Goal: Information Seeking & Learning: Compare options

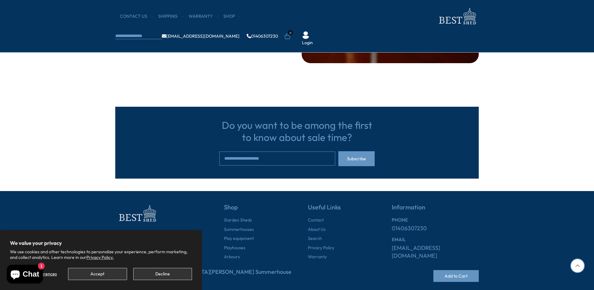
scroll to position [1399, 0]
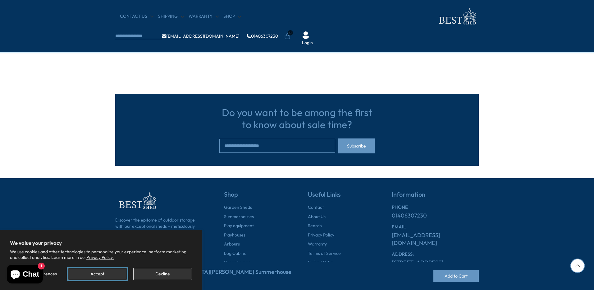
click at [106, 270] on button "Accept" at bounding box center [97, 274] width 59 height 12
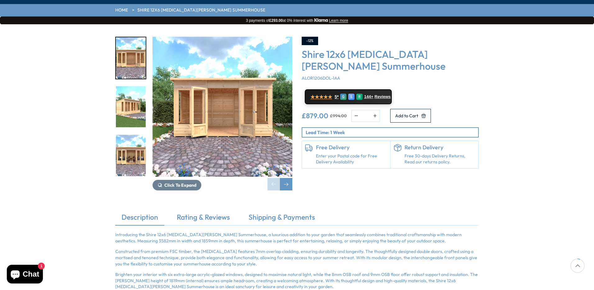
scroll to position [93, 0]
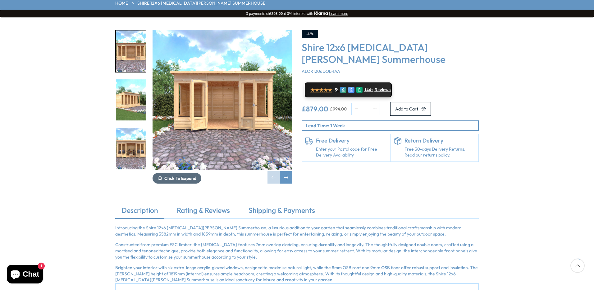
click at [180, 175] on span "Click To Expand" at bounding box center [180, 178] width 32 height 6
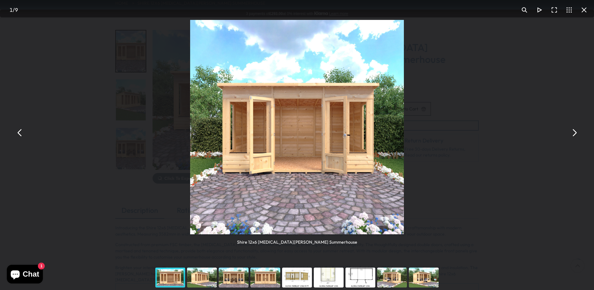
click at [577, 133] on button "You can close this modal content with the ESC key" at bounding box center [574, 132] width 15 height 15
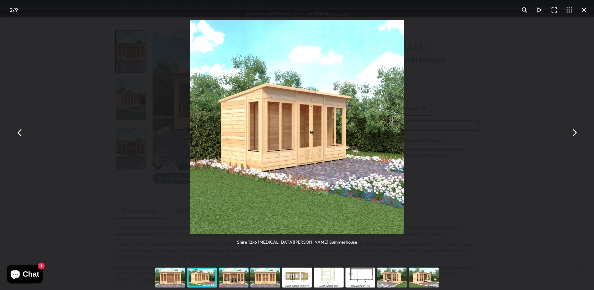
click at [575, 132] on button "You can close this modal content with the ESC key" at bounding box center [574, 132] width 15 height 15
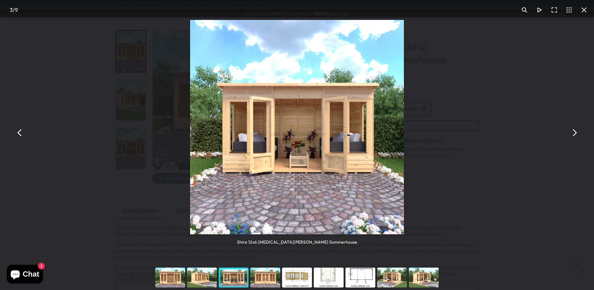
click at [575, 132] on button "You can close this modal content with the ESC key" at bounding box center [574, 132] width 15 height 15
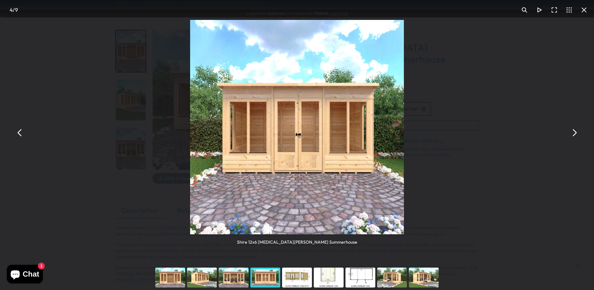
click at [575, 132] on button "You can close this modal content with the ESC key" at bounding box center [574, 132] width 15 height 15
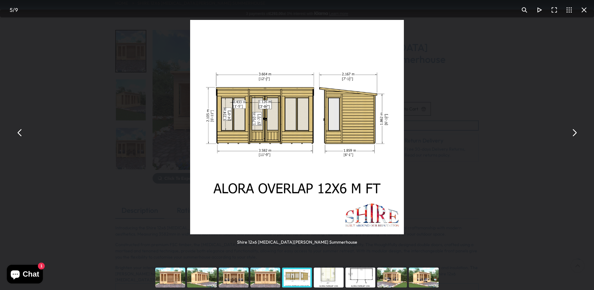
click at [575, 132] on button "You can close this modal content with the ESC key" at bounding box center [574, 132] width 15 height 15
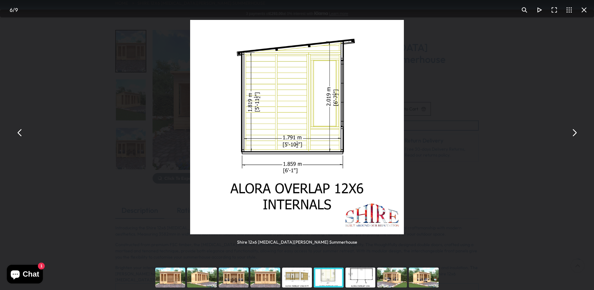
click at [575, 132] on button "You can close this modal content with the ESC key" at bounding box center [574, 132] width 15 height 15
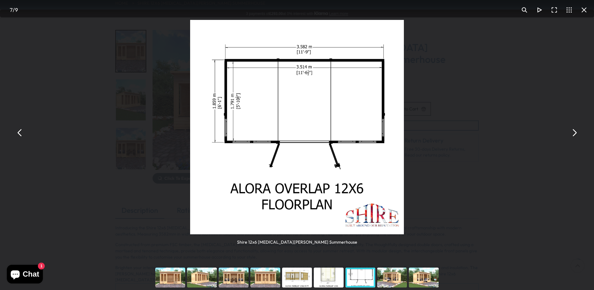
click at [575, 132] on button "You can close this modal content with the ESC key" at bounding box center [574, 132] width 15 height 15
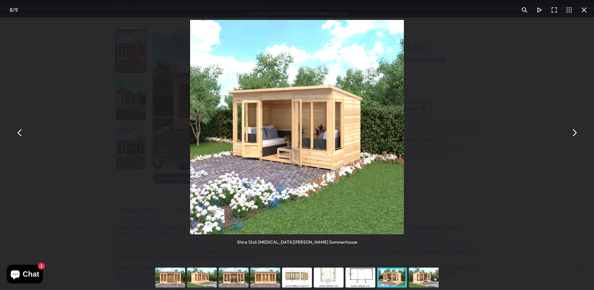
click at [575, 132] on button "You can close this modal content with the ESC key" at bounding box center [574, 132] width 15 height 15
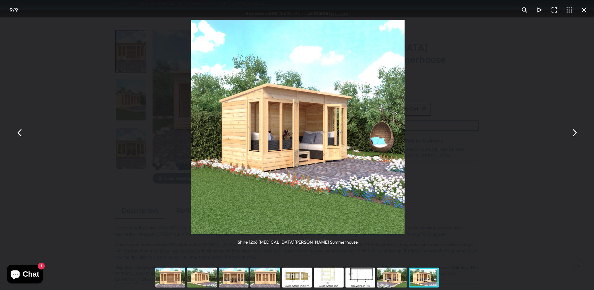
click at [575, 132] on button "You can close this modal content with the ESC key" at bounding box center [574, 132] width 15 height 15
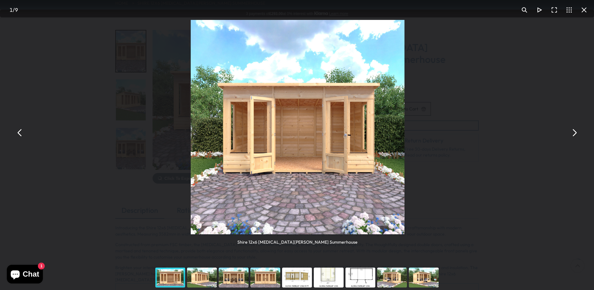
click at [575, 132] on button "You can close this modal content with the ESC key" at bounding box center [574, 132] width 15 height 15
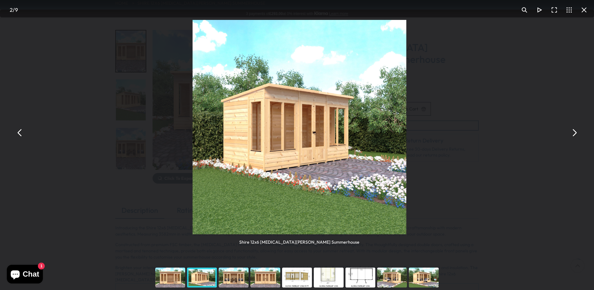
click at [575, 132] on button "You can close this modal content with the ESC key" at bounding box center [574, 132] width 15 height 15
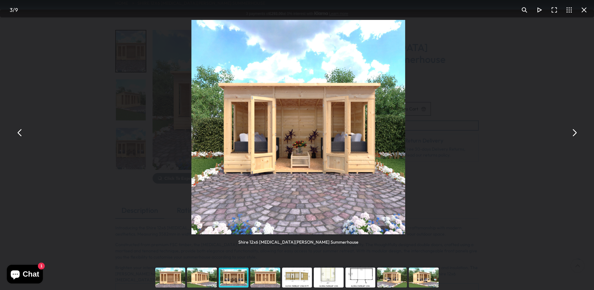
click at [575, 132] on button "You can close this modal content with the ESC key" at bounding box center [574, 132] width 15 height 15
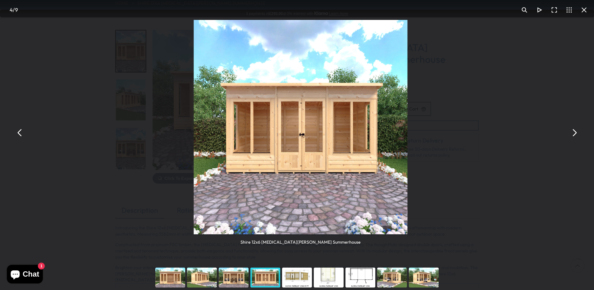
click at [575, 132] on button "You can close this modal content with the ESC key" at bounding box center [574, 132] width 15 height 15
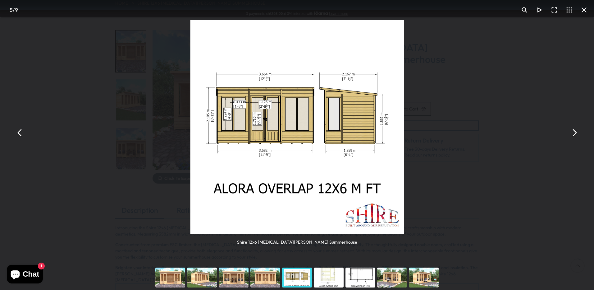
click at [575, 132] on button "You can close this modal content with the ESC key" at bounding box center [574, 132] width 15 height 15
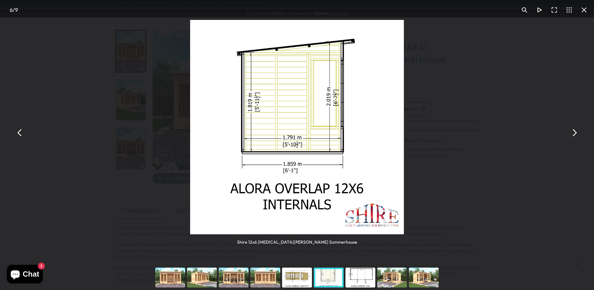
click at [584, 9] on button "You can close this modal content with the ESC key" at bounding box center [584, 9] width 15 height 15
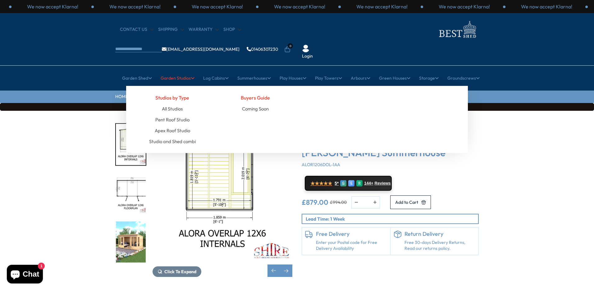
click at [177, 70] on link "Garden Studios" at bounding box center [178, 78] width 34 height 16
click at [174, 114] on link "Pent Roof Studio" at bounding box center [172, 119] width 34 height 11
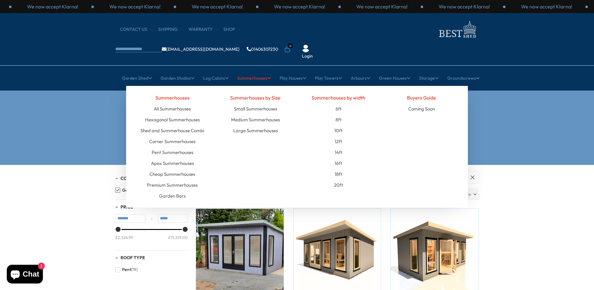
click at [268, 76] on icon at bounding box center [269, 78] width 4 height 4
click at [182, 147] on link "Pent Summerhouses" at bounding box center [173, 152] width 42 height 11
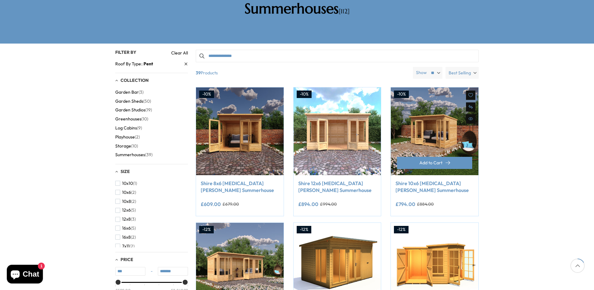
scroll to position [124, 0]
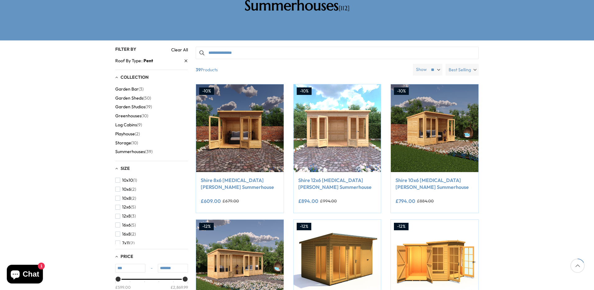
click at [440, 64] on select "** ** **" at bounding box center [435, 70] width 15 height 12
select select "**"
click at [428, 64] on select "** ** **" at bounding box center [435, 70] width 15 height 12
